Goal: Transaction & Acquisition: Purchase product/service

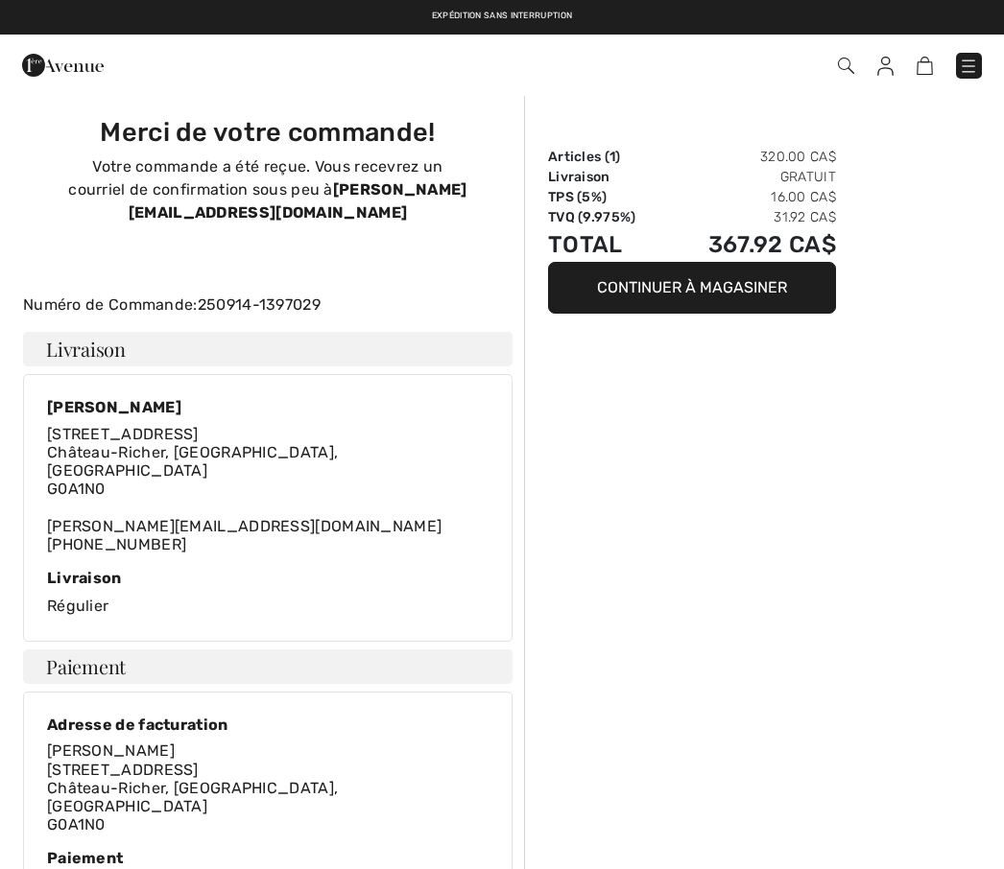
scroll to position [138, 0]
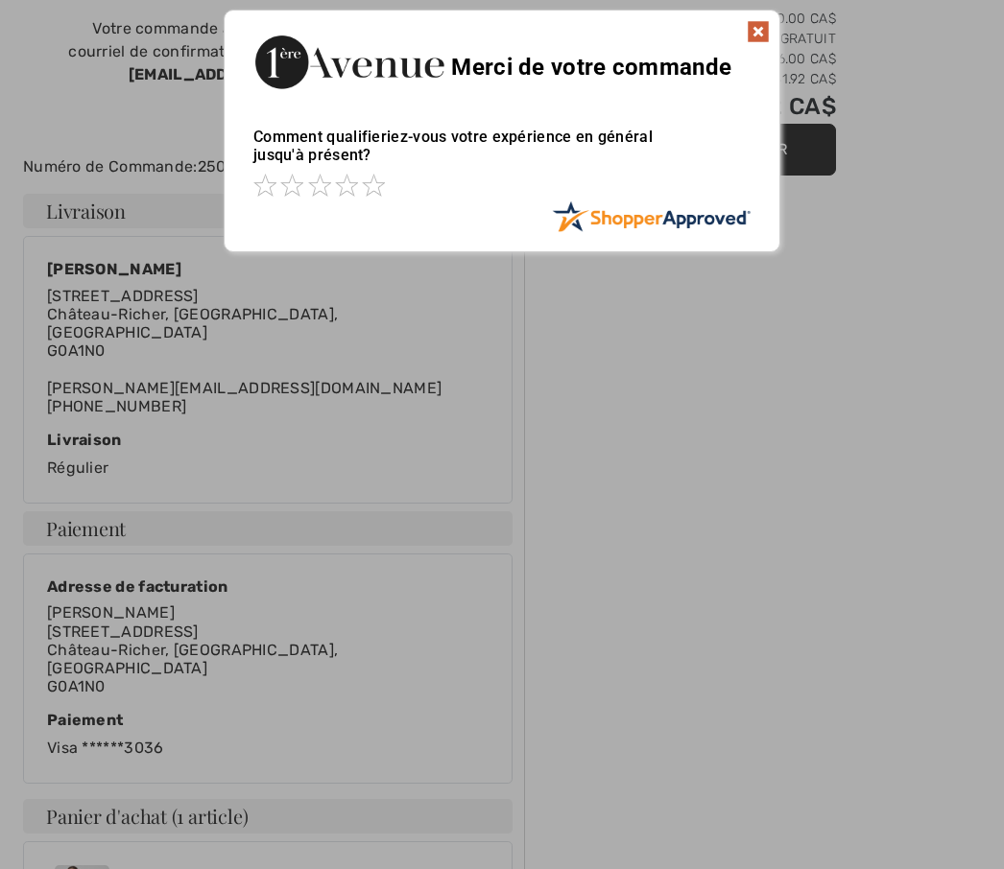
click at [761, 32] on img at bounding box center [758, 31] width 23 height 23
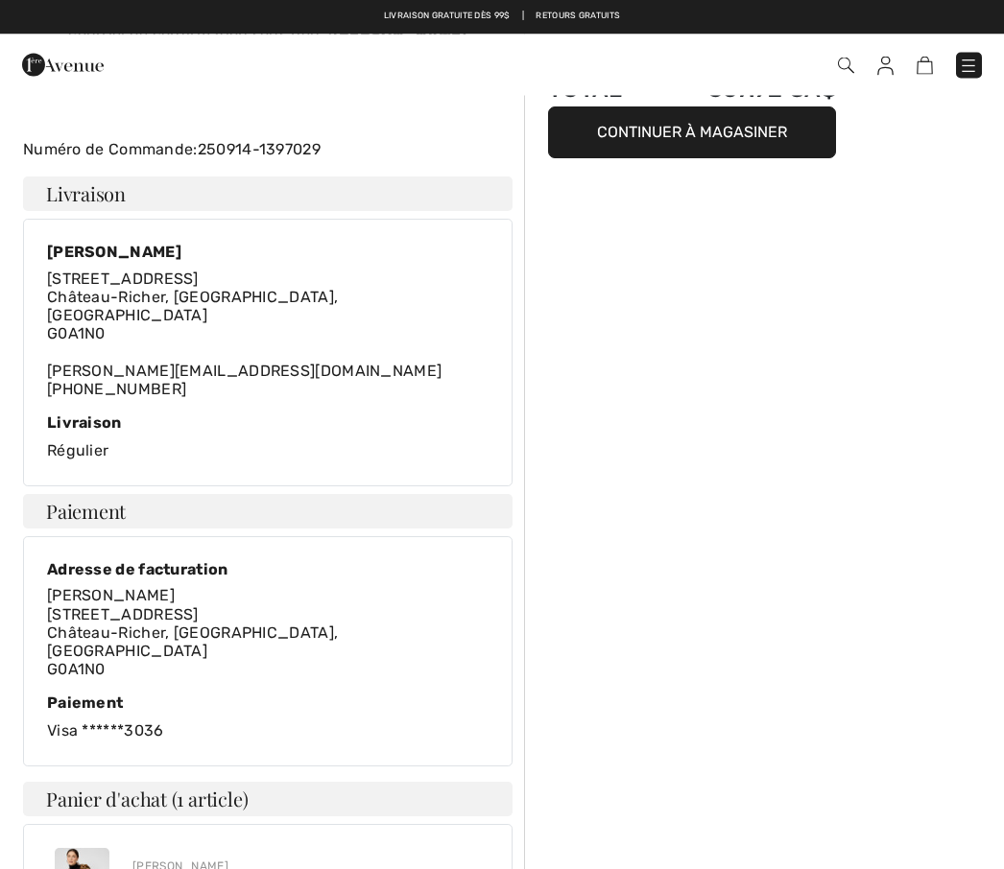
scroll to position [0, 0]
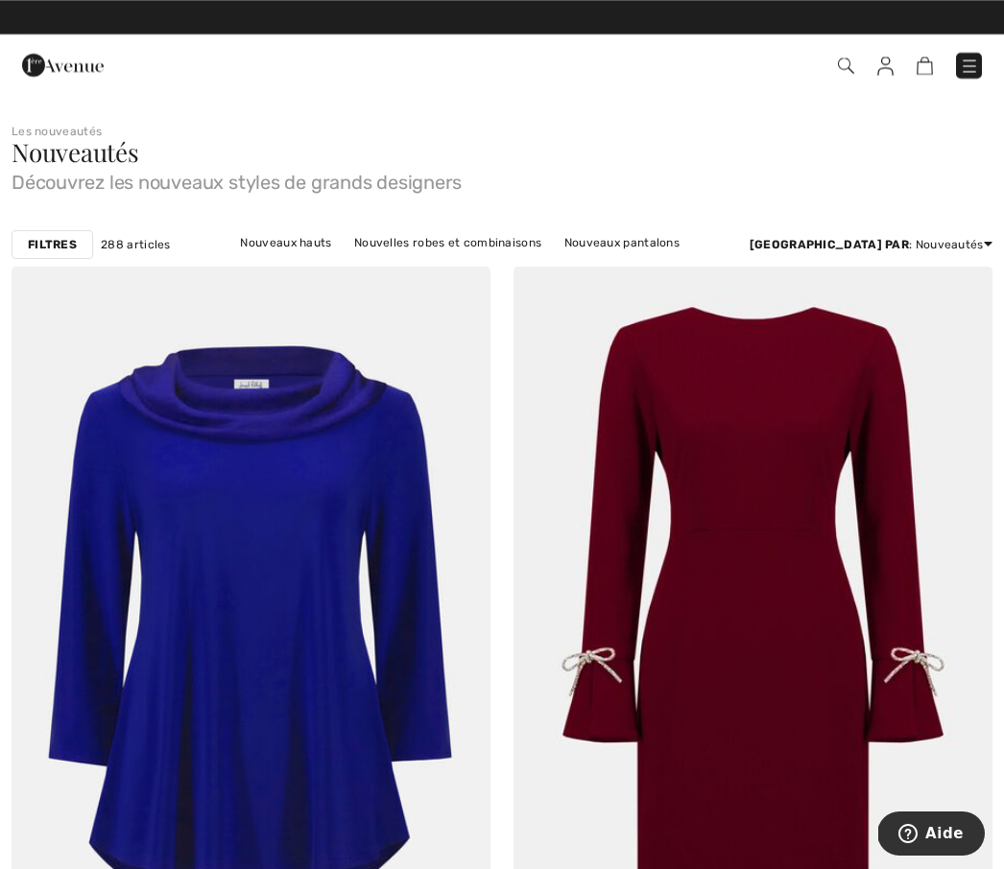
click at [844, 64] on img at bounding box center [846, 66] width 16 height 16
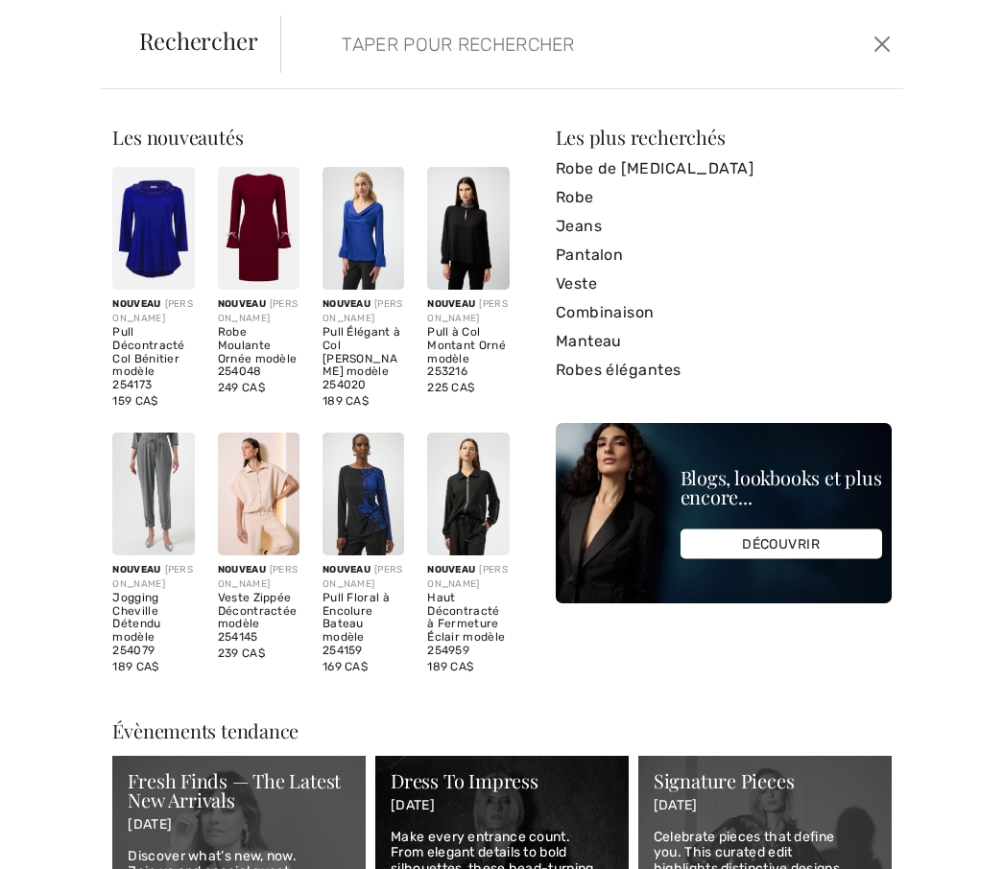
click at [433, 39] on input "search" at bounding box center [530, 44] width 406 height 58
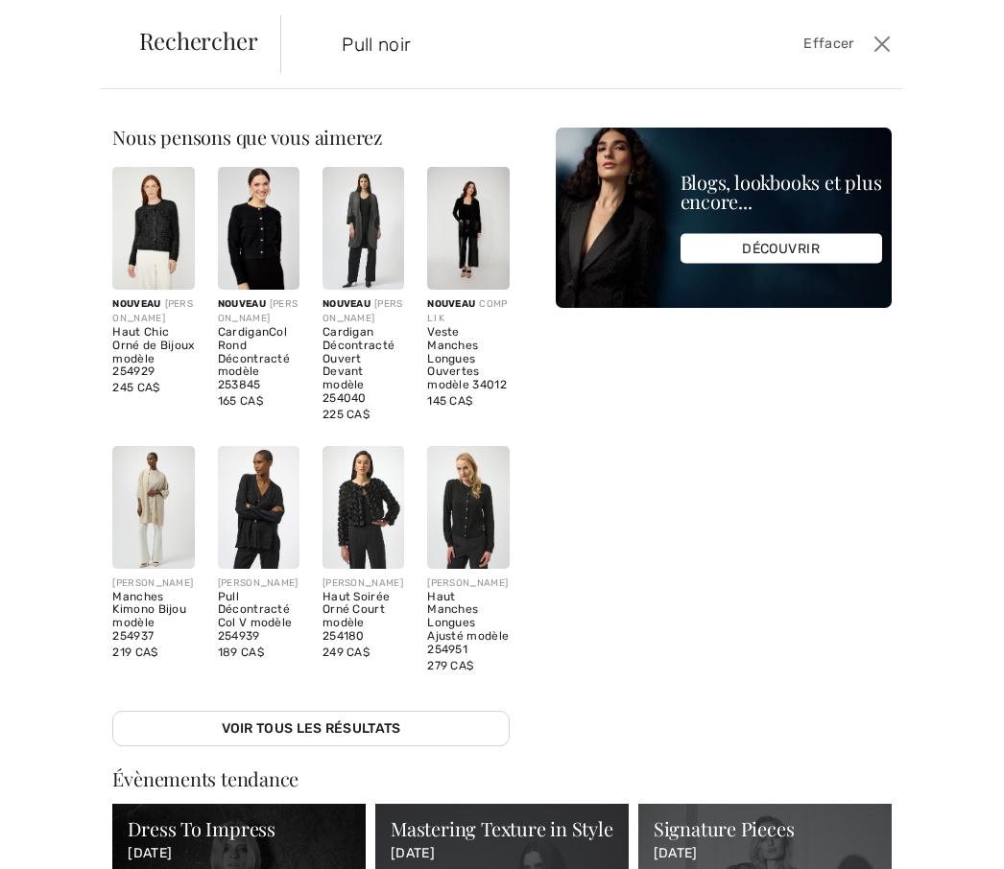
type input "Pull noir"
click at [363, 490] on img at bounding box center [363, 507] width 82 height 123
